Goal: Find specific page/section: Find specific page/section

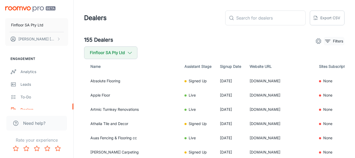
click at [335, 38] on p "Filters" at bounding box center [338, 41] width 10 height 6
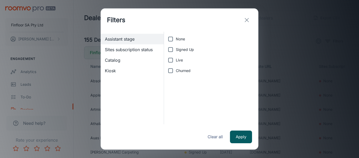
click at [180, 61] on span "Live" at bounding box center [179, 60] width 7 height 6
click at [176, 61] on input "Live" at bounding box center [170, 60] width 11 height 11
checkbox input "true"
click at [236, 137] on button "Apply" at bounding box center [241, 136] width 22 height 13
